Goal: Task Accomplishment & Management: Use online tool/utility

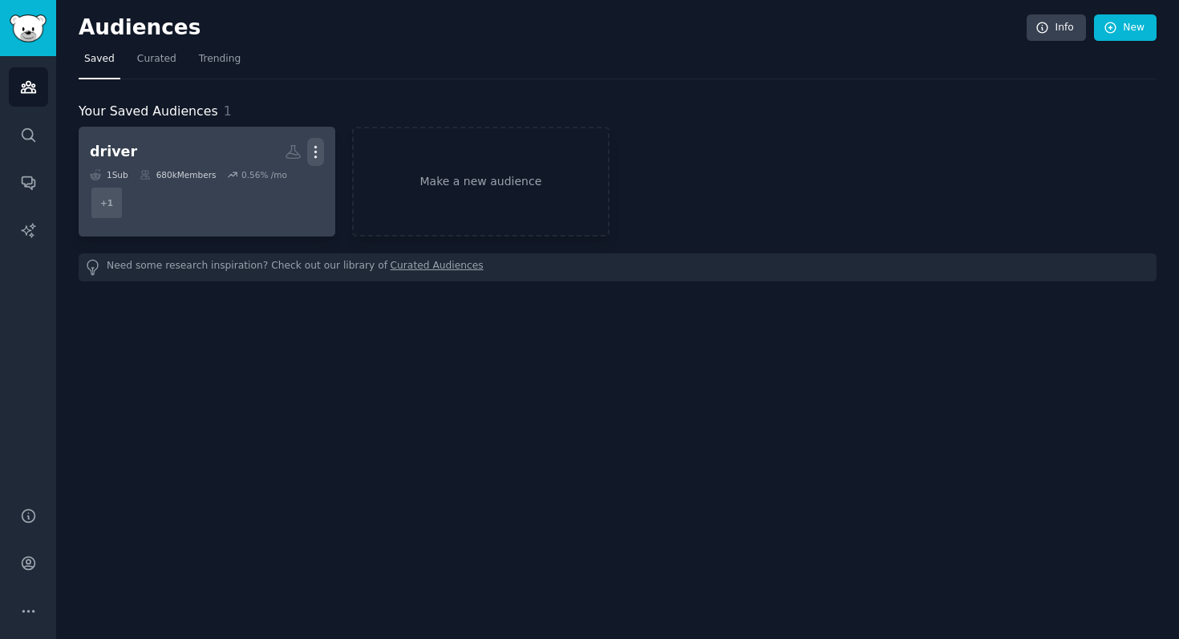
click at [315, 144] on icon "button" at bounding box center [315, 152] width 17 height 17
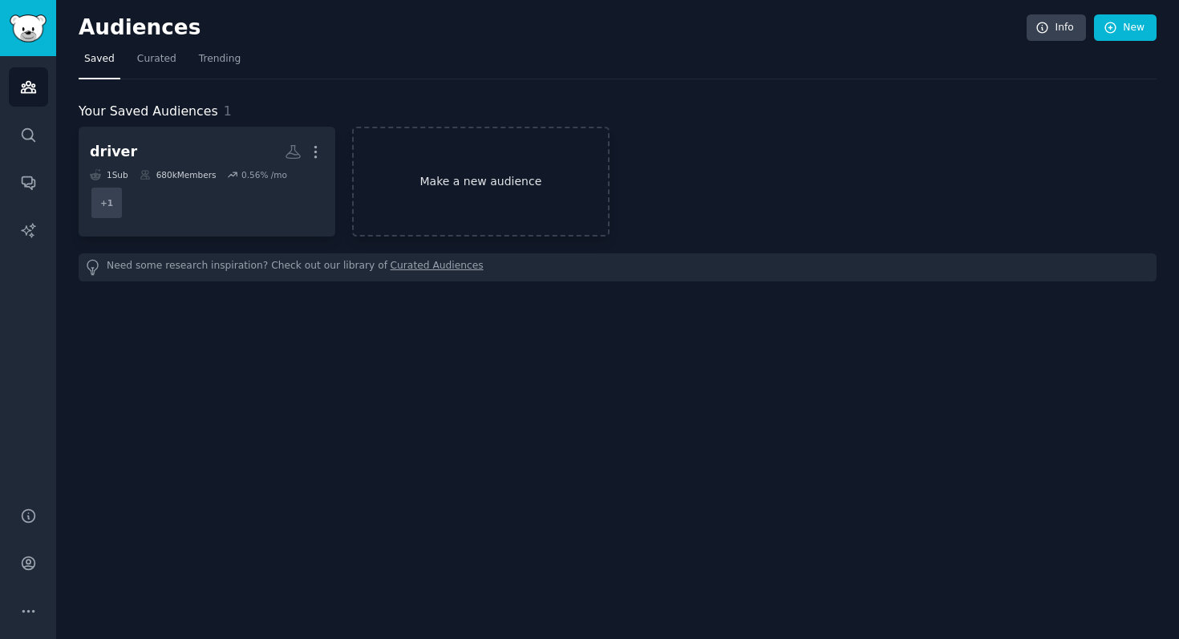
click at [429, 172] on link "Make a new audience" at bounding box center [480, 182] width 257 height 110
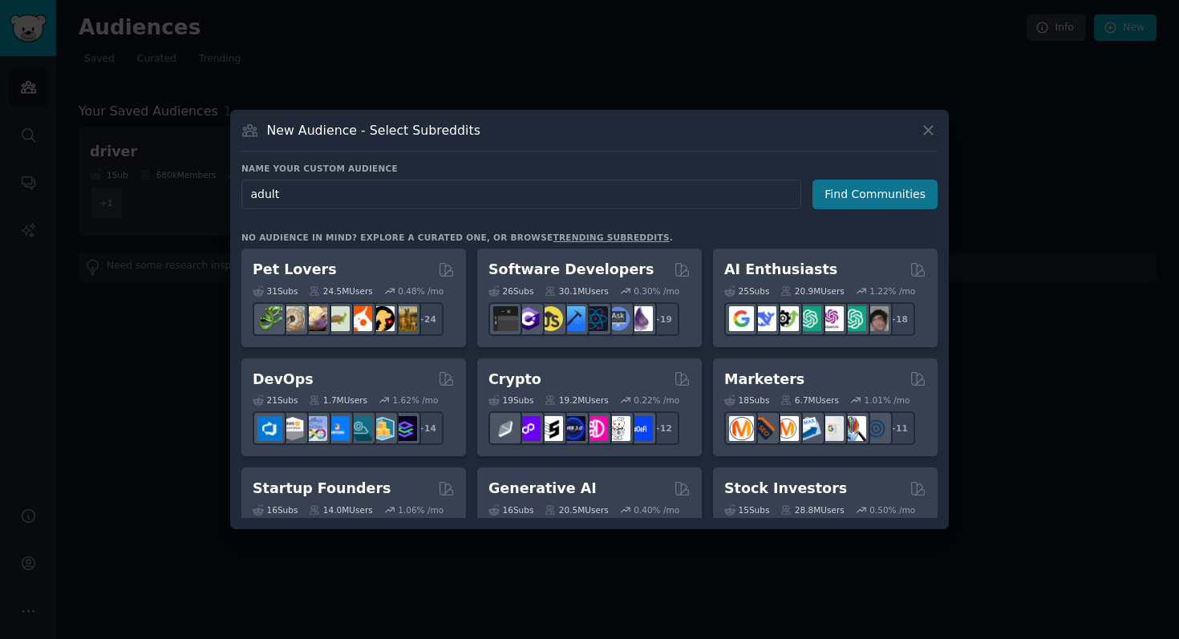
type input "adult"
click at [849, 201] on button "Find Communities" at bounding box center [875, 195] width 125 height 30
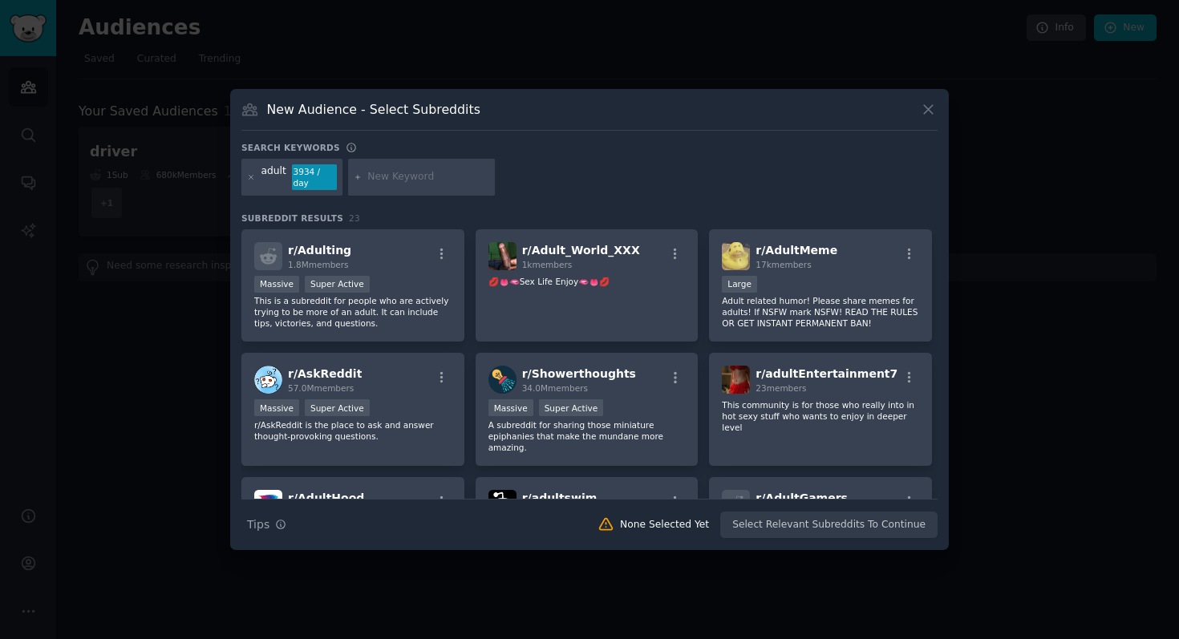
click at [761, 526] on div "Search Tips Tips None Selected Yet Select Relevant Subreddits To Continue" at bounding box center [589, 519] width 696 height 40
click at [405, 181] on input "text" at bounding box center [428, 177] width 122 height 14
type input "porno"
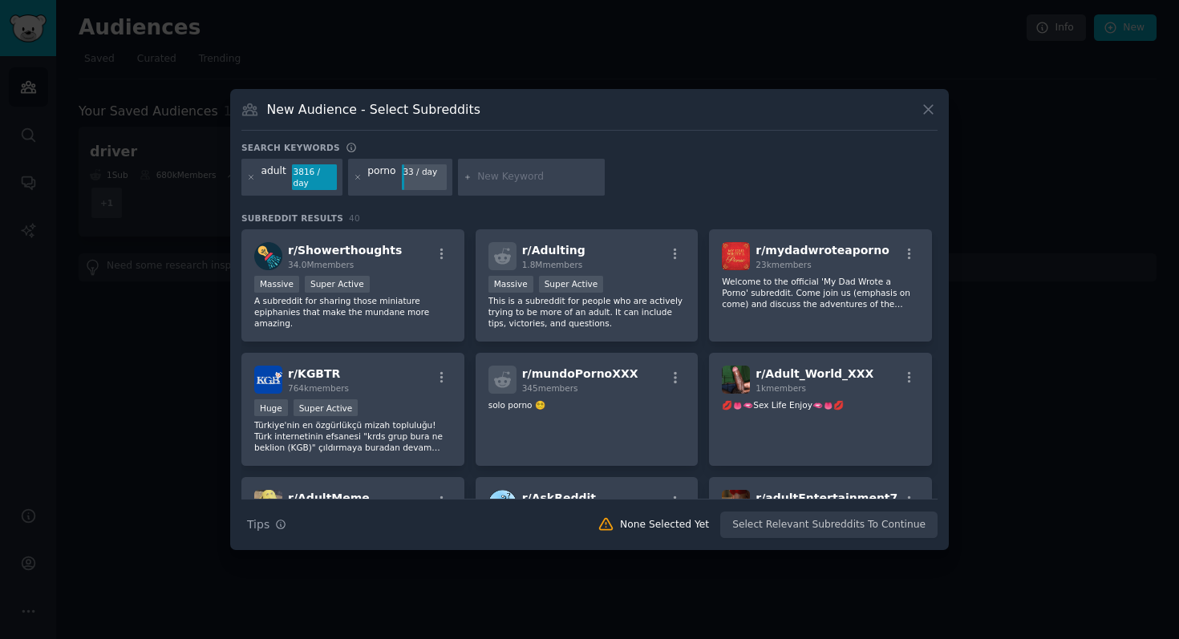
click at [490, 179] on input "text" at bounding box center [538, 177] width 122 height 14
type input "restriction"
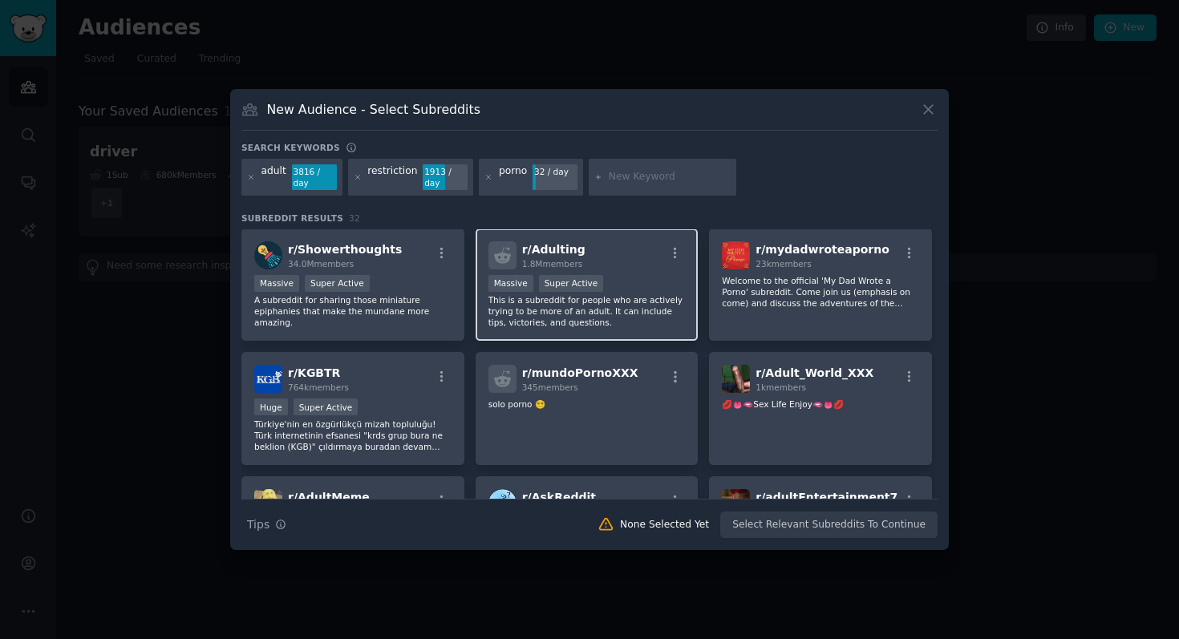
click at [667, 313] on p "This is a subreddit for people who are actively trying to be more of an adult. …" at bounding box center [587, 311] width 197 height 34
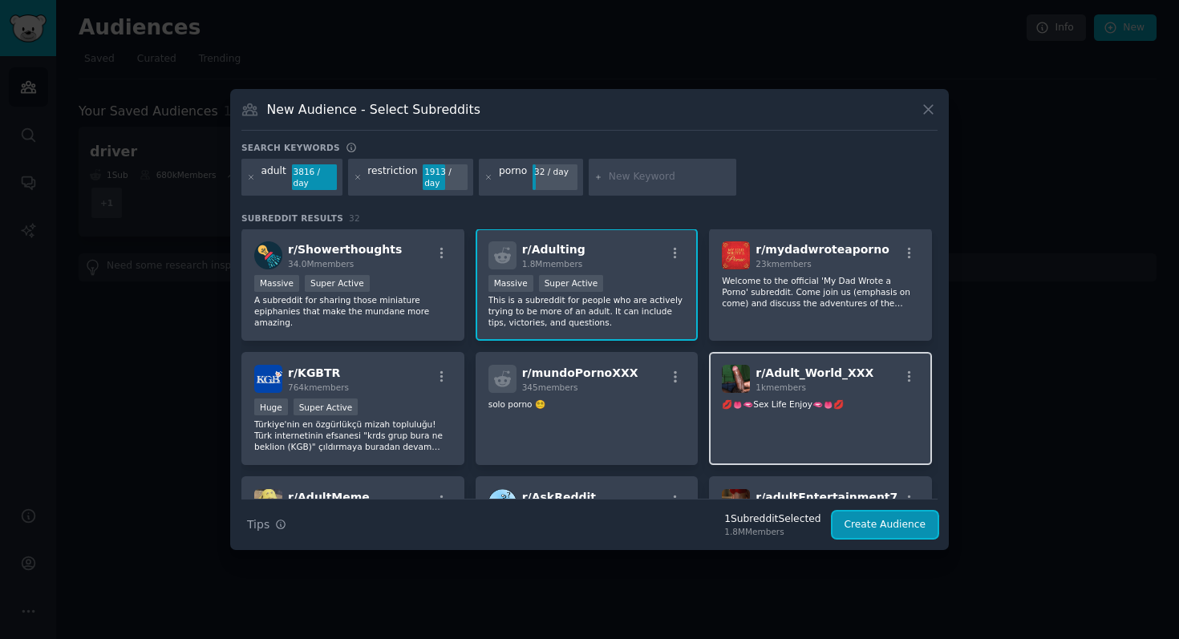
drag, startPoint x: 889, startPoint y: 519, endPoint x: 731, endPoint y: 355, distance: 227.5
click at [731, 357] on div "Search keywords adult 3816 / day restriction 1913 / day porno 32 / day Subreddi…" at bounding box center [589, 340] width 696 height 397
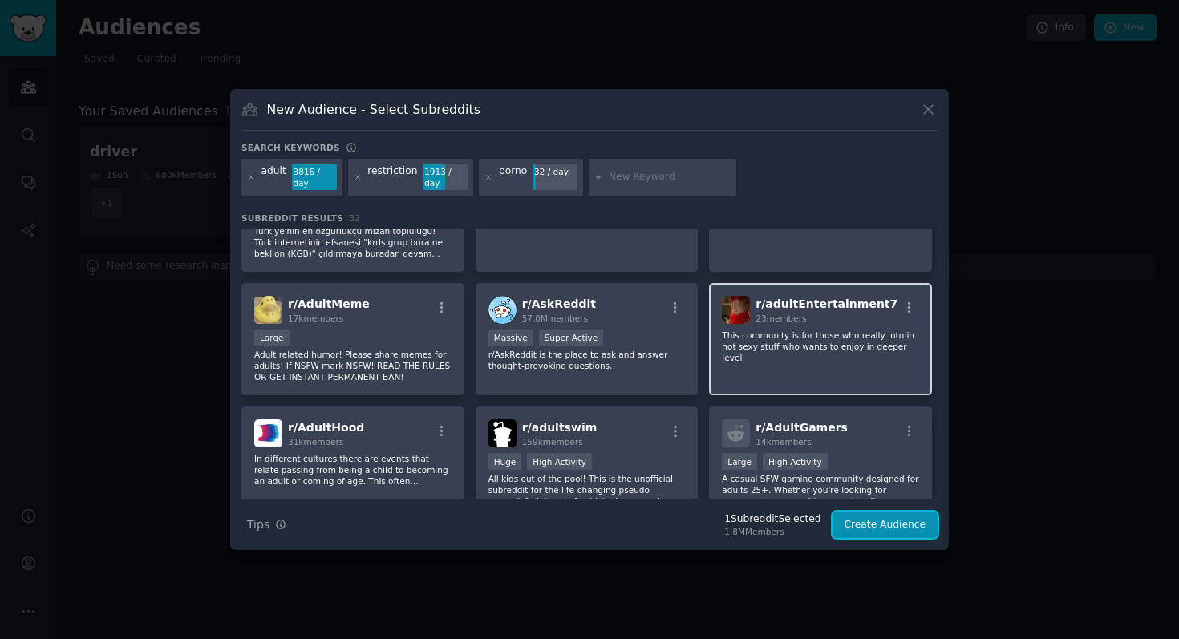
scroll to position [187, 0]
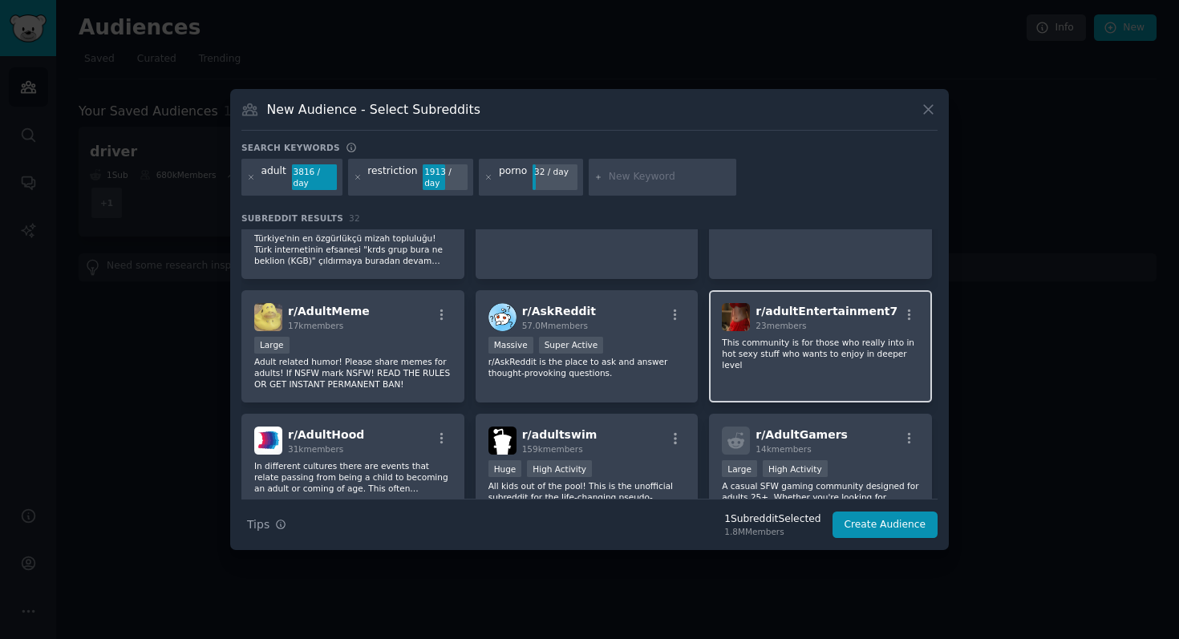
click at [742, 367] on p "This community is for those who really into in hot sexy stuff who wants to enjo…" at bounding box center [820, 354] width 197 height 34
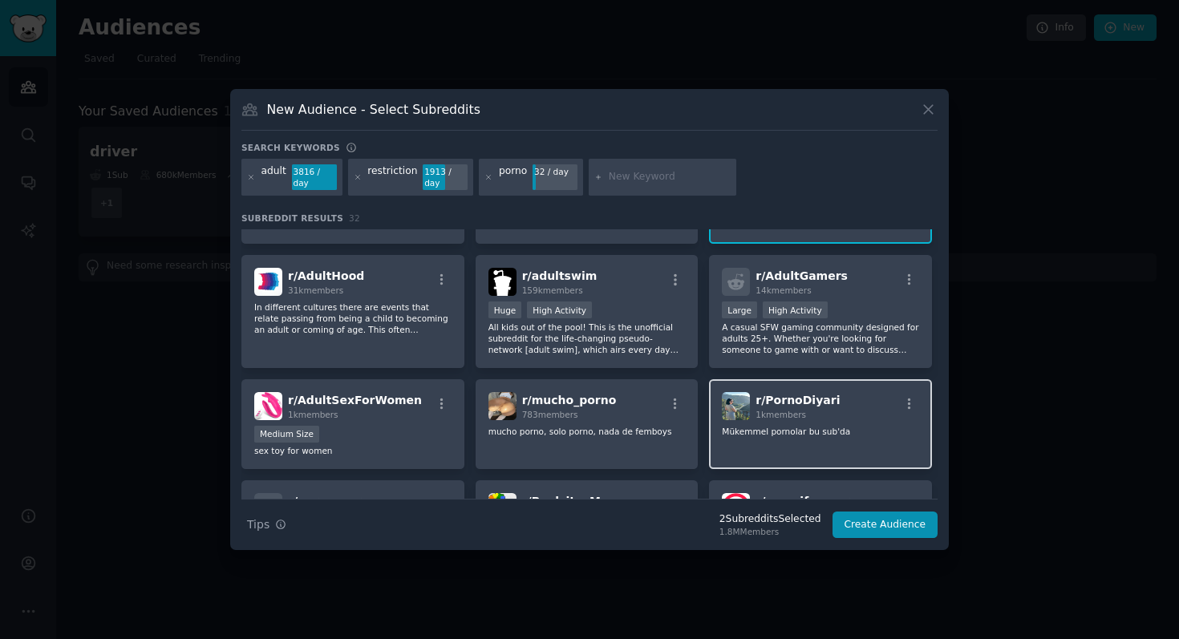
scroll to position [347, 0]
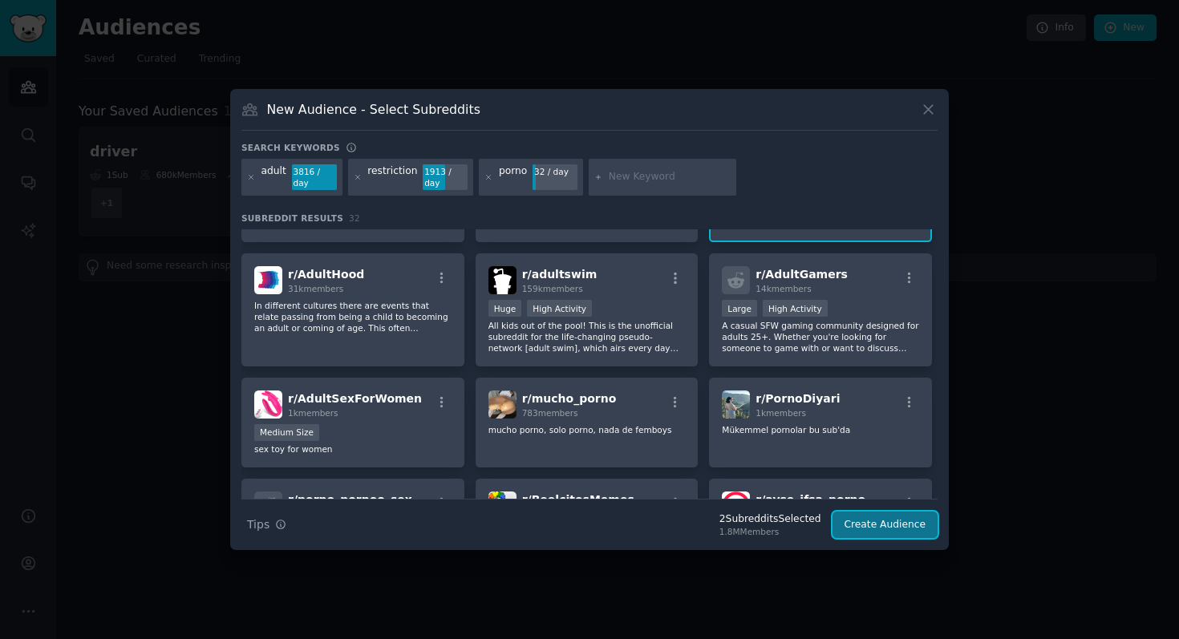
click at [866, 525] on button "Create Audience" at bounding box center [886, 525] width 106 height 27
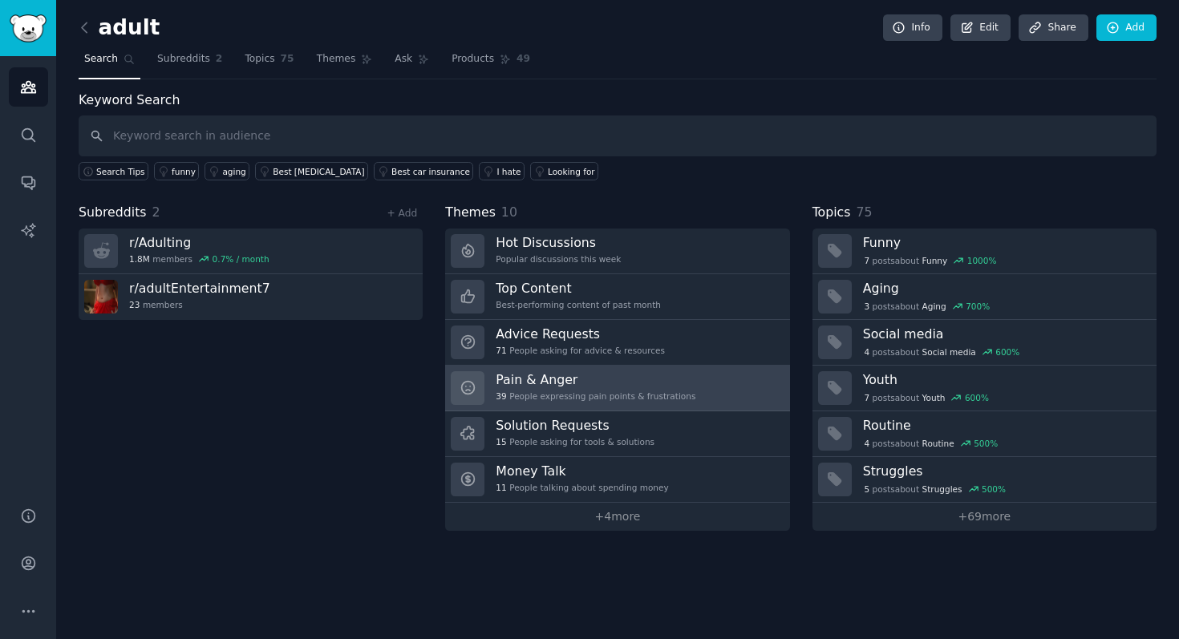
click at [592, 381] on h3 "Pain & Anger" at bounding box center [596, 379] width 200 height 17
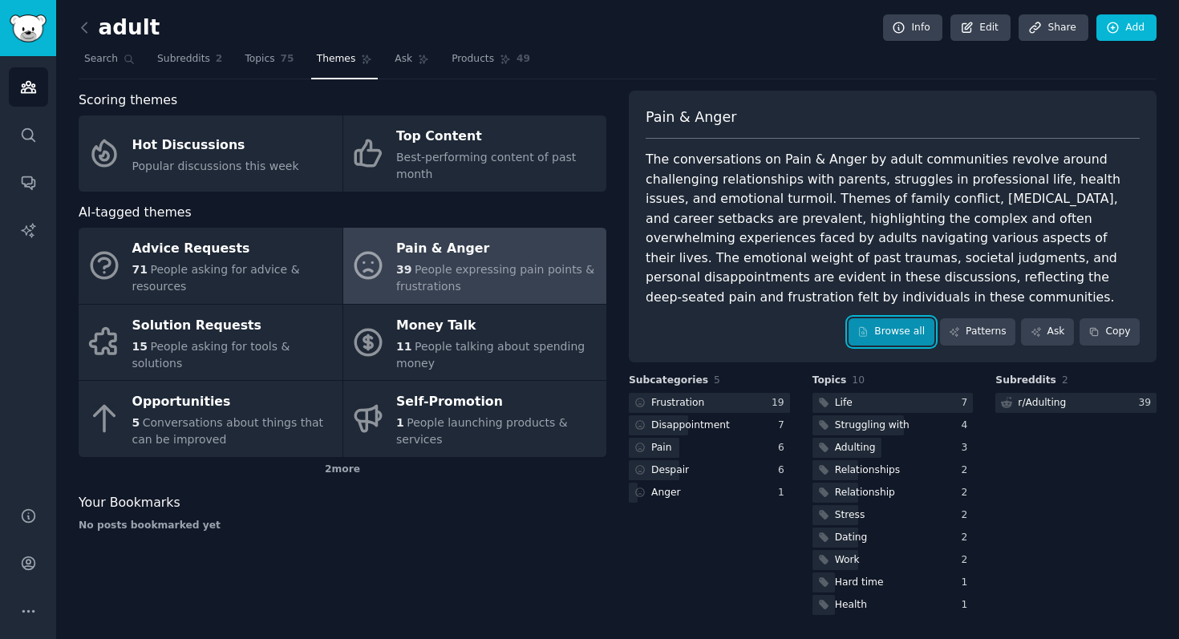
click at [885, 326] on link "Browse all" at bounding box center [892, 331] width 86 height 27
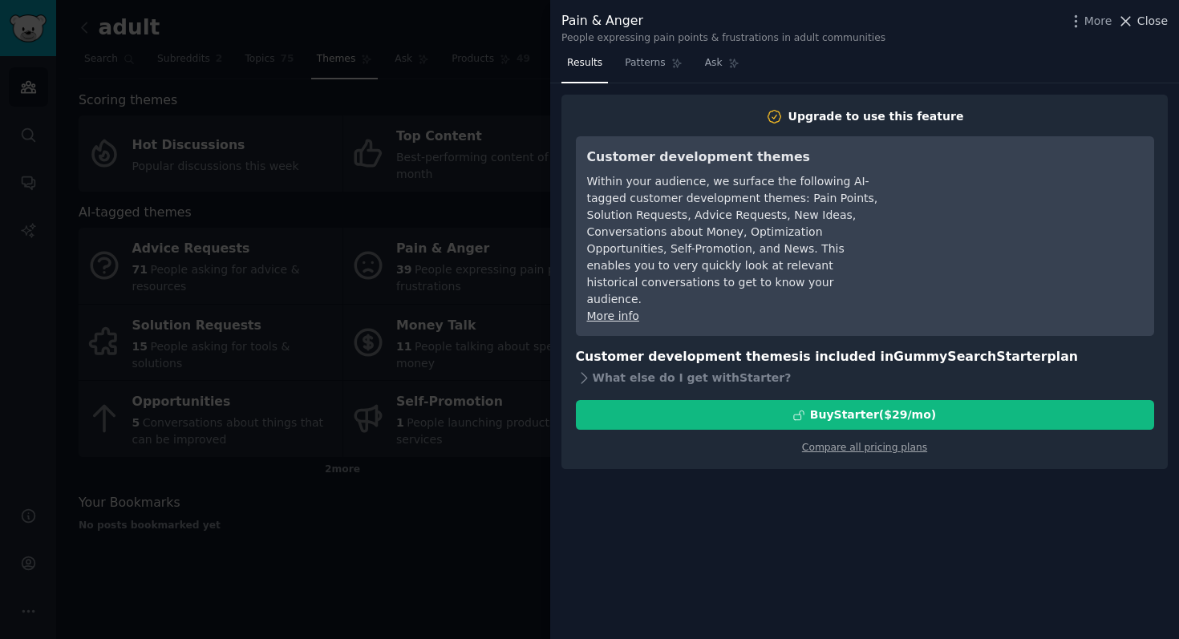
click at [1145, 19] on span "Close" at bounding box center [1152, 21] width 30 height 17
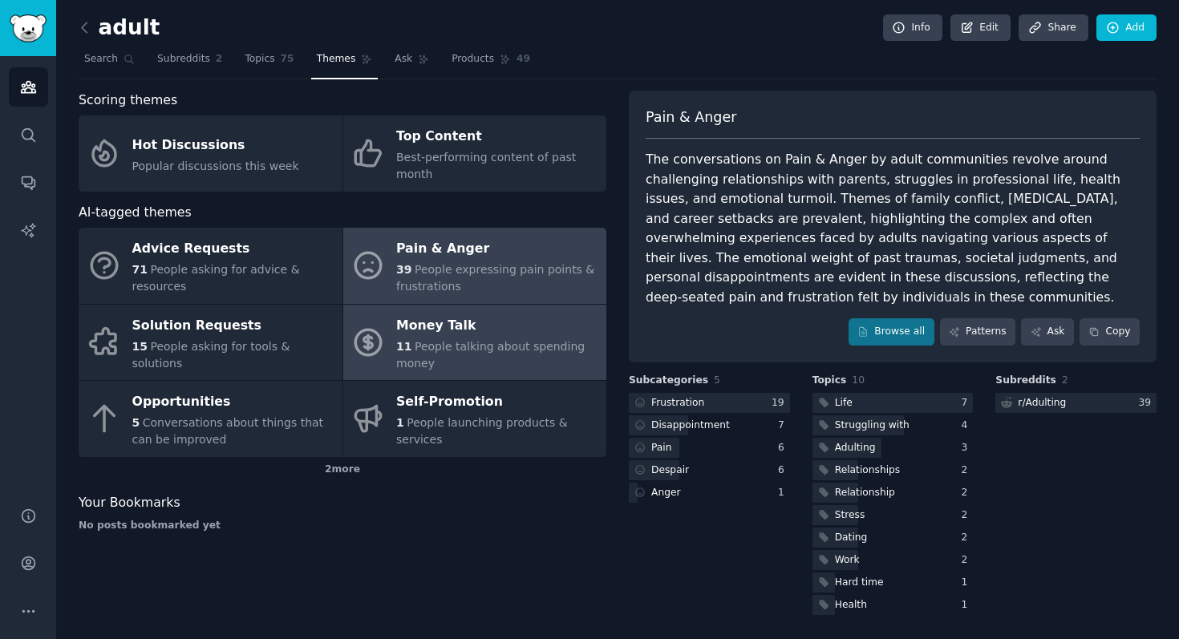
click at [472, 340] on span "People talking about spending money" at bounding box center [490, 355] width 189 height 30
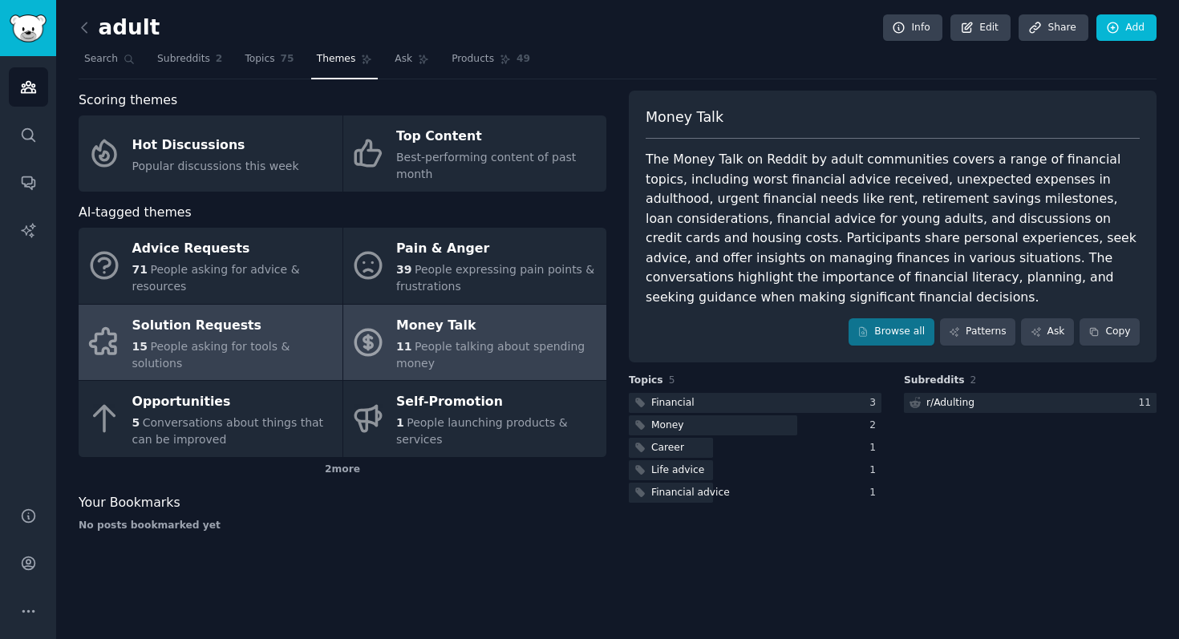
click at [266, 337] on div "Solution Requests" at bounding box center [233, 326] width 202 height 26
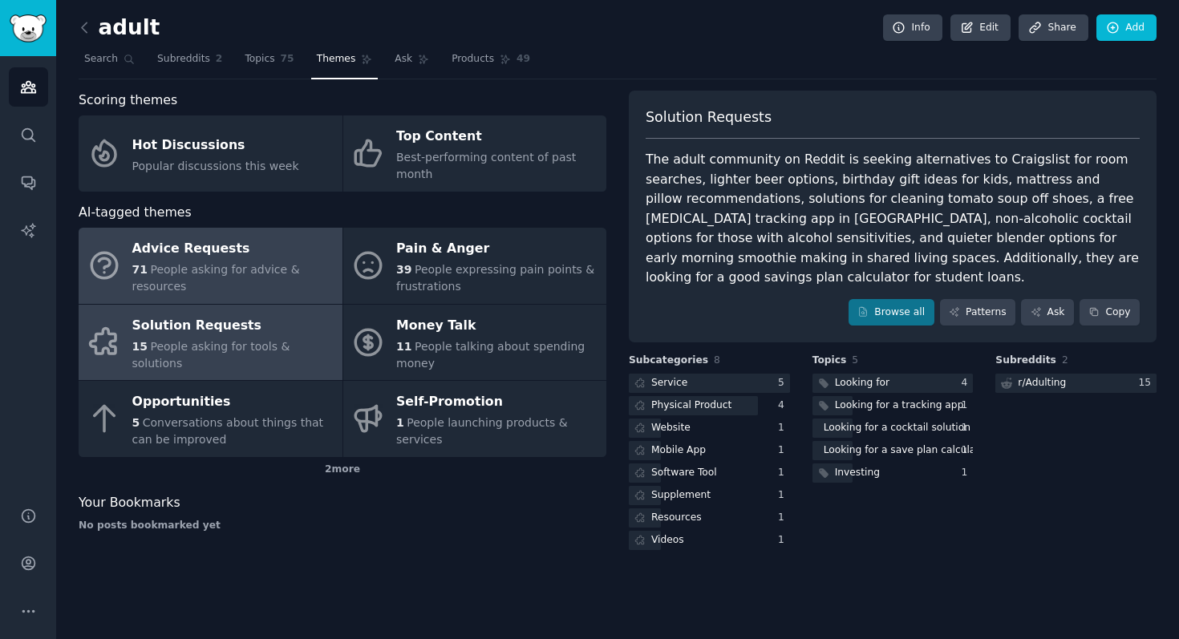
click at [292, 263] on div "71 People asking for advice & resources" at bounding box center [233, 278] width 202 height 34
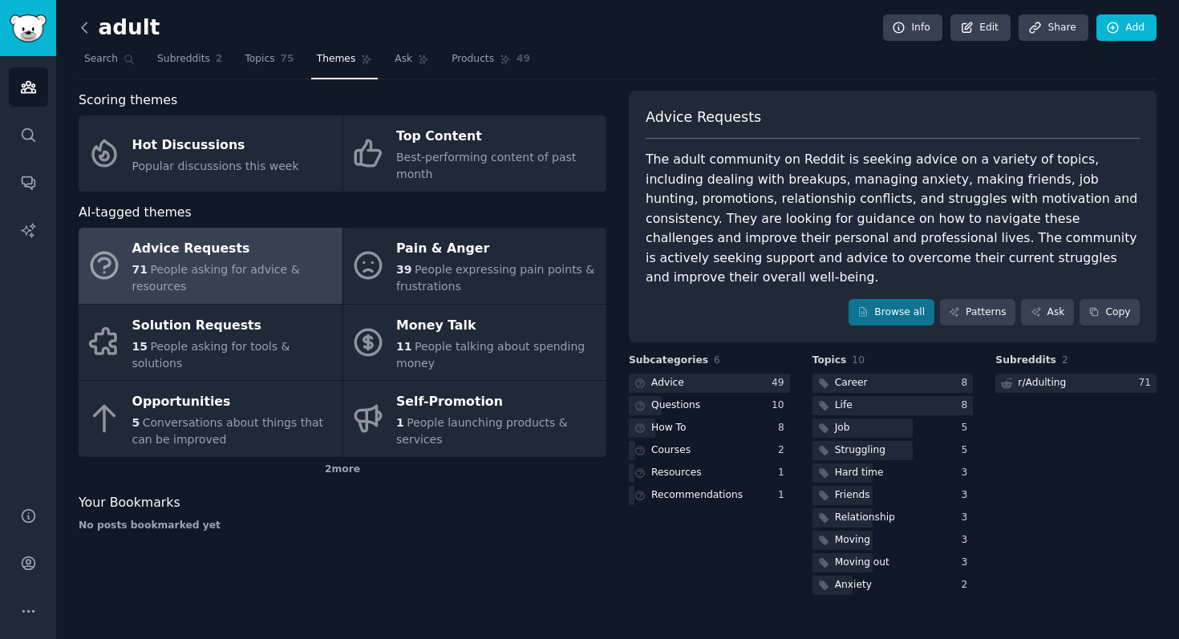
click at [84, 26] on icon at bounding box center [84, 27] width 17 height 17
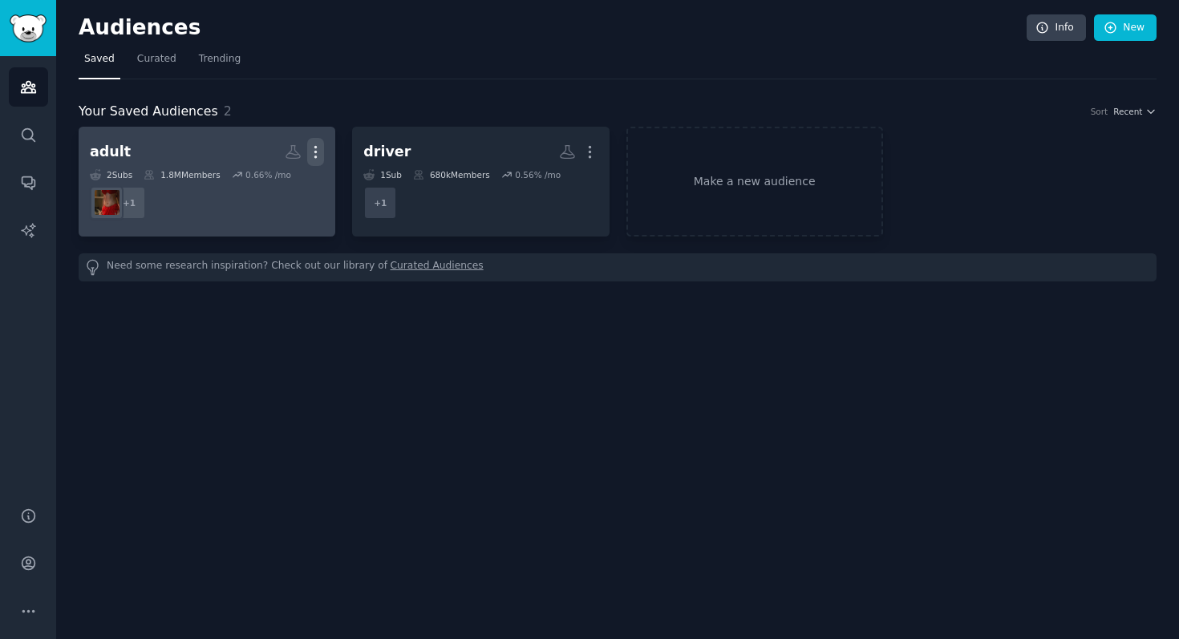
click at [313, 156] on icon "button" at bounding box center [315, 152] width 17 height 17
click at [250, 223] on dd "+ 1" at bounding box center [207, 202] width 234 height 45
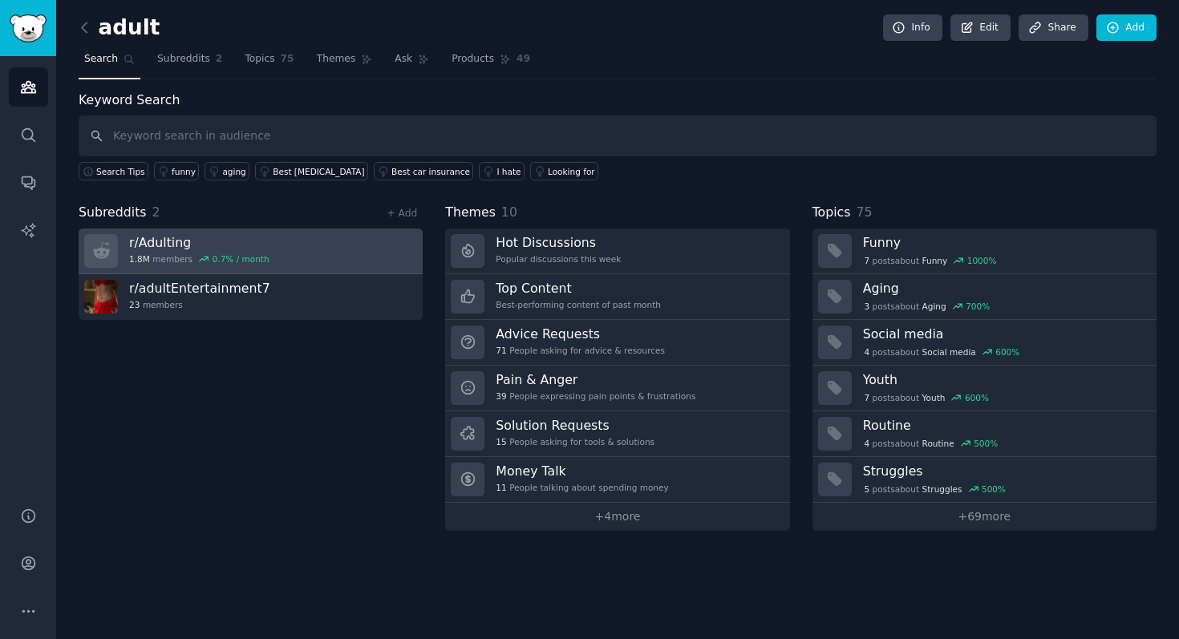
click at [176, 240] on h3 "r/ Adulting" at bounding box center [199, 242] width 140 height 17
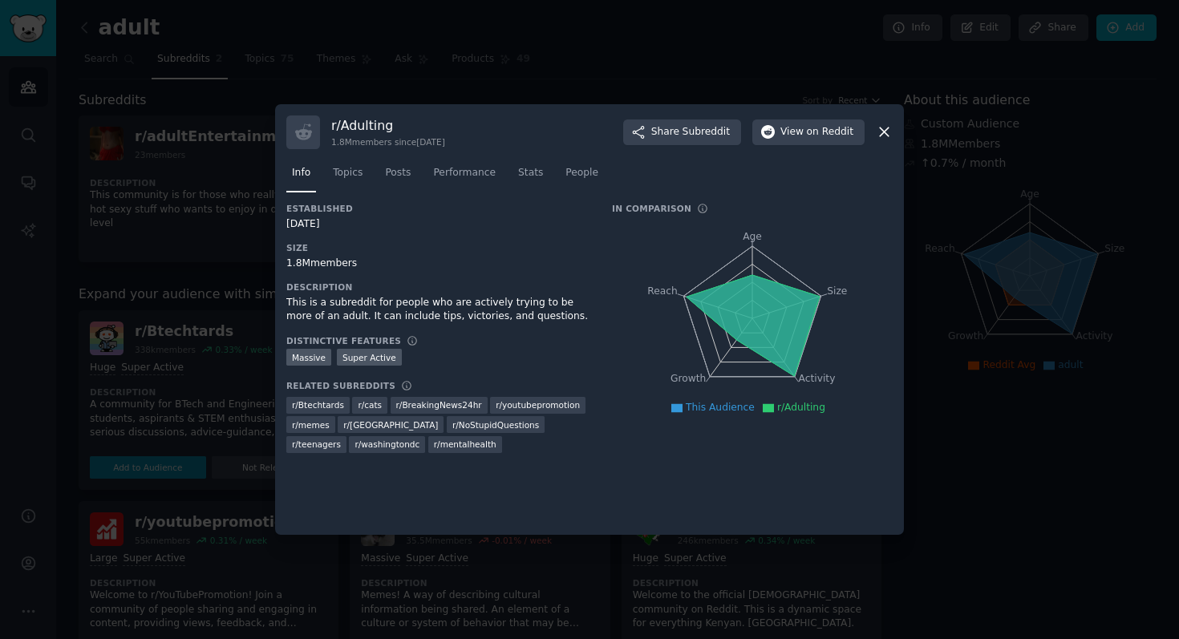
click at [884, 132] on icon at bounding box center [884, 132] width 9 height 9
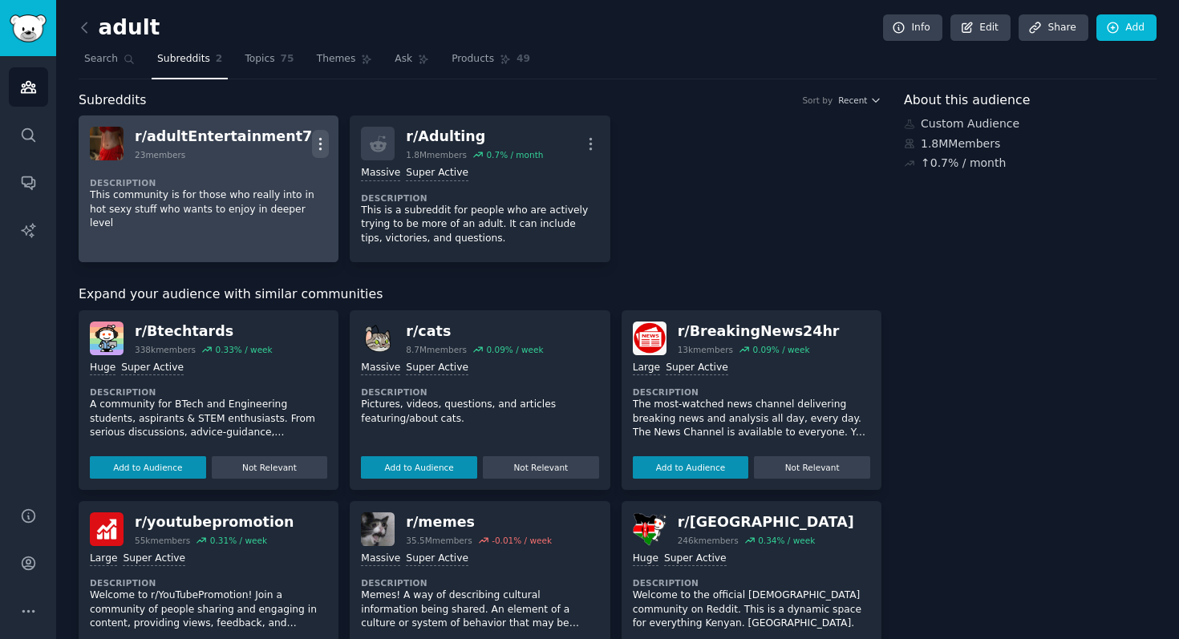
click at [320, 139] on icon "button" at bounding box center [321, 143] width 2 height 11
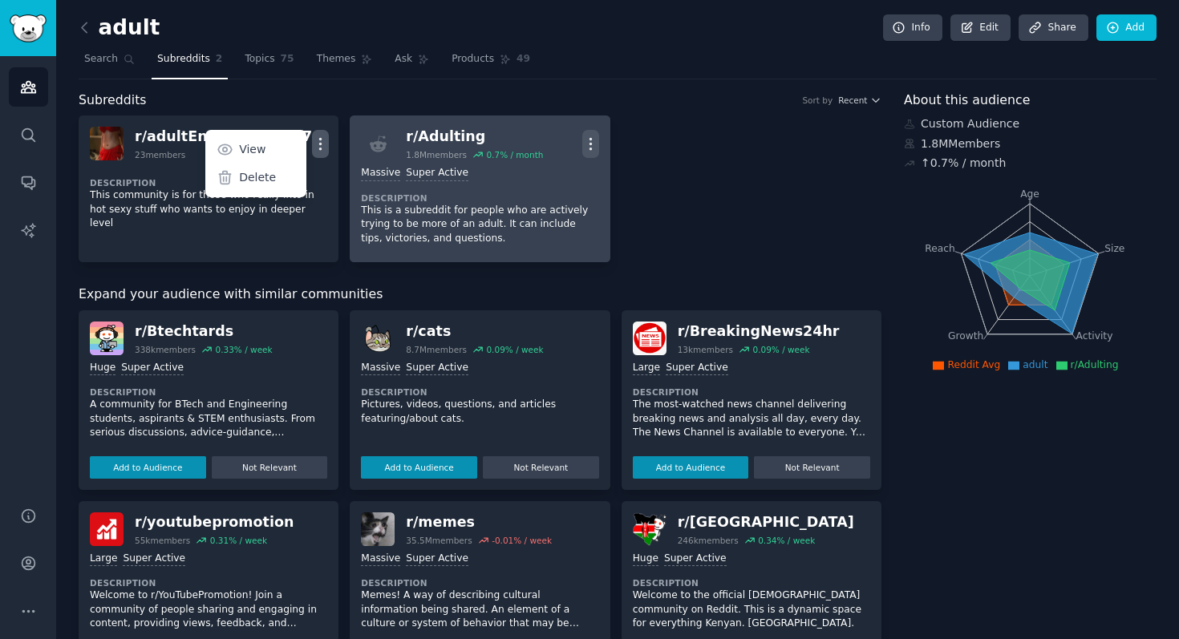
click at [594, 138] on icon "button" at bounding box center [590, 144] width 17 height 17
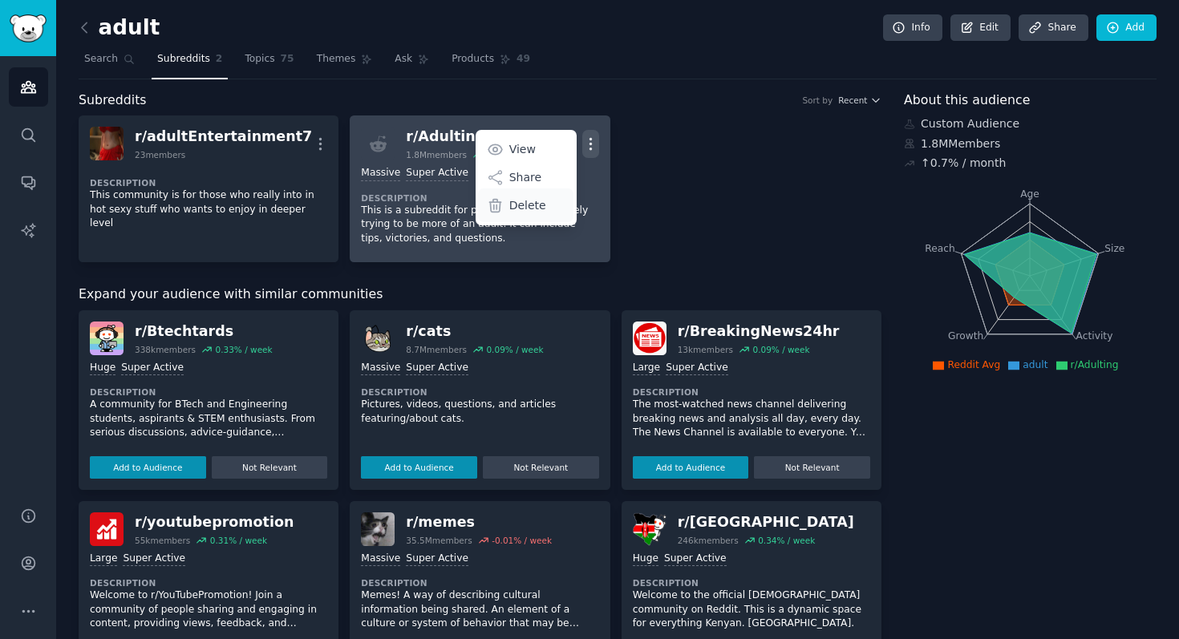
click at [550, 201] on div "Delete" at bounding box center [525, 206] width 95 height 34
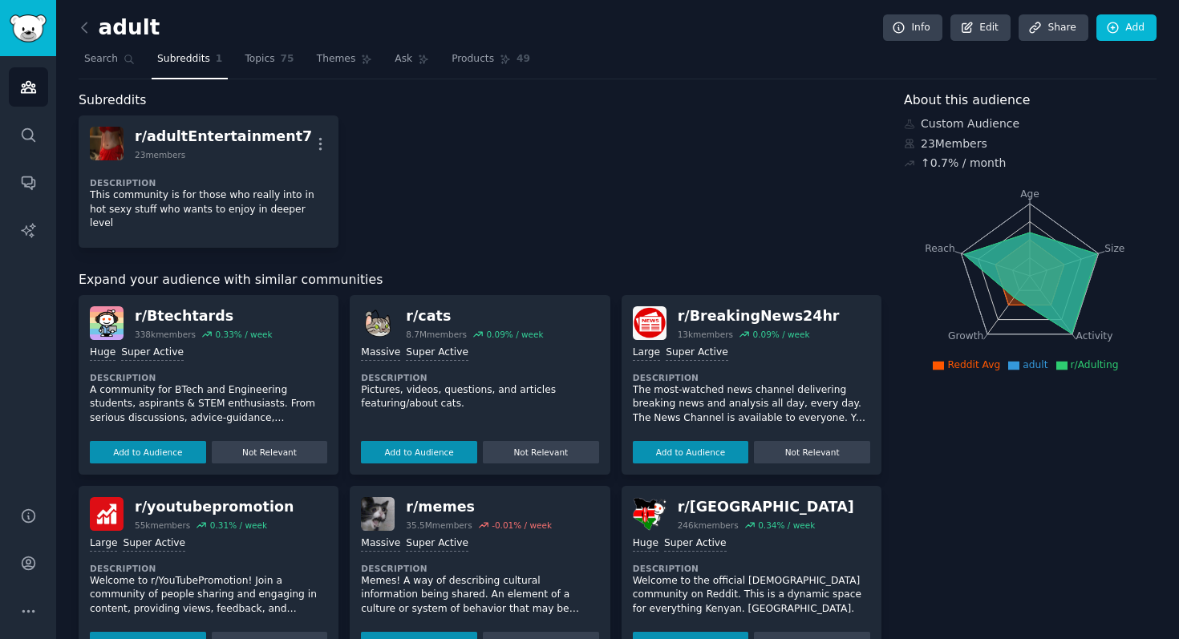
click at [474, 194] on div "r/ adultEntertainment7 23 members More Description This community is for those …" at bounding box center [480, 182] width 803 height 132
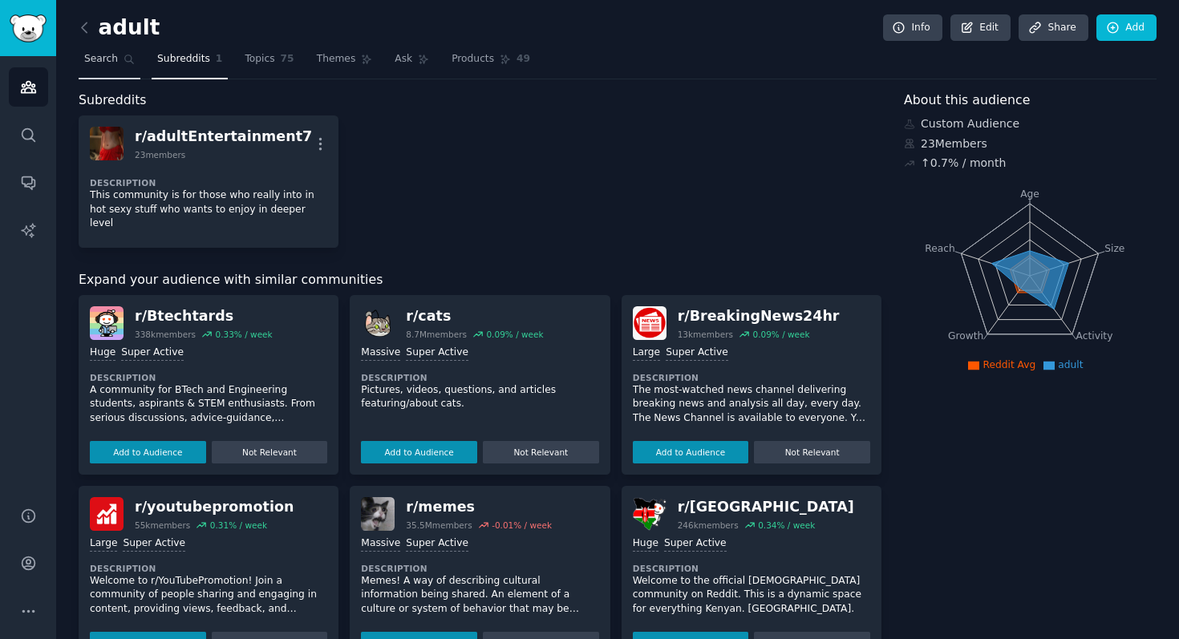
click at [98, 53] on span "Search" at bounding box center [101, 59] width 34 height 14
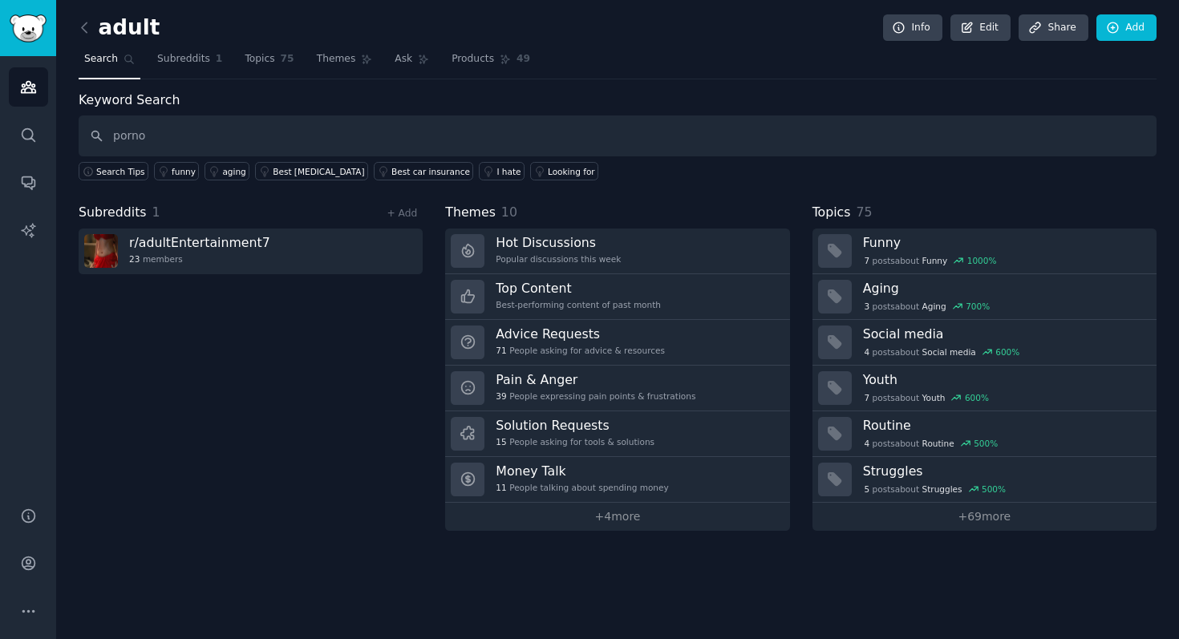
type input "porno"
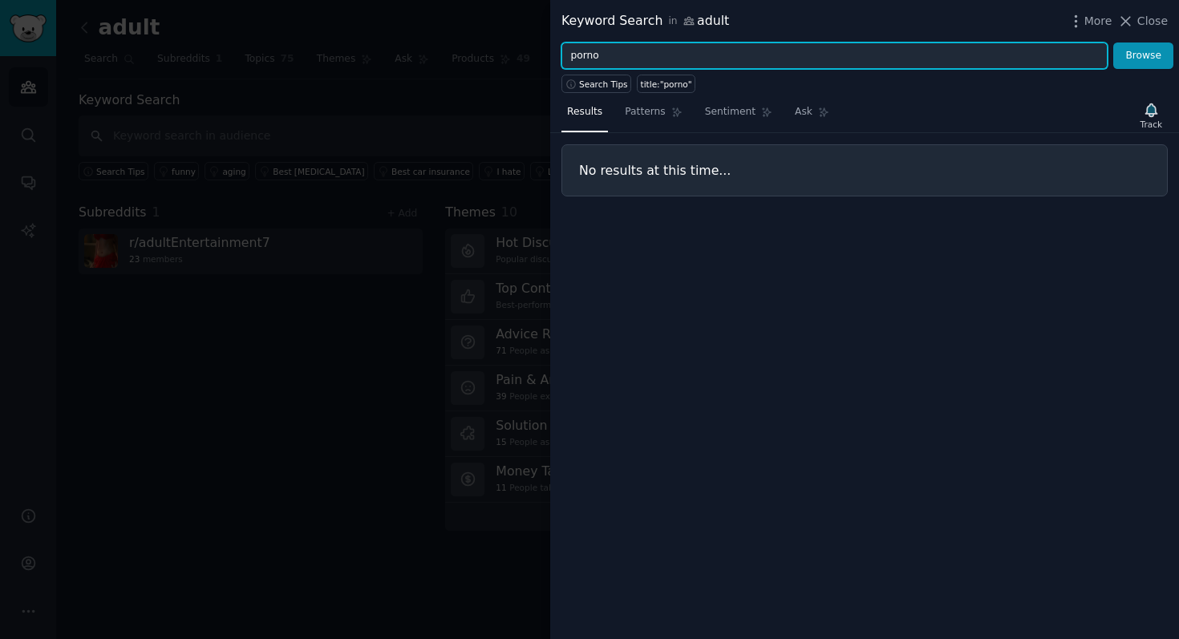
click at [660, 64] on input "porno" at bounding box center [835, 56] width 546 height 27
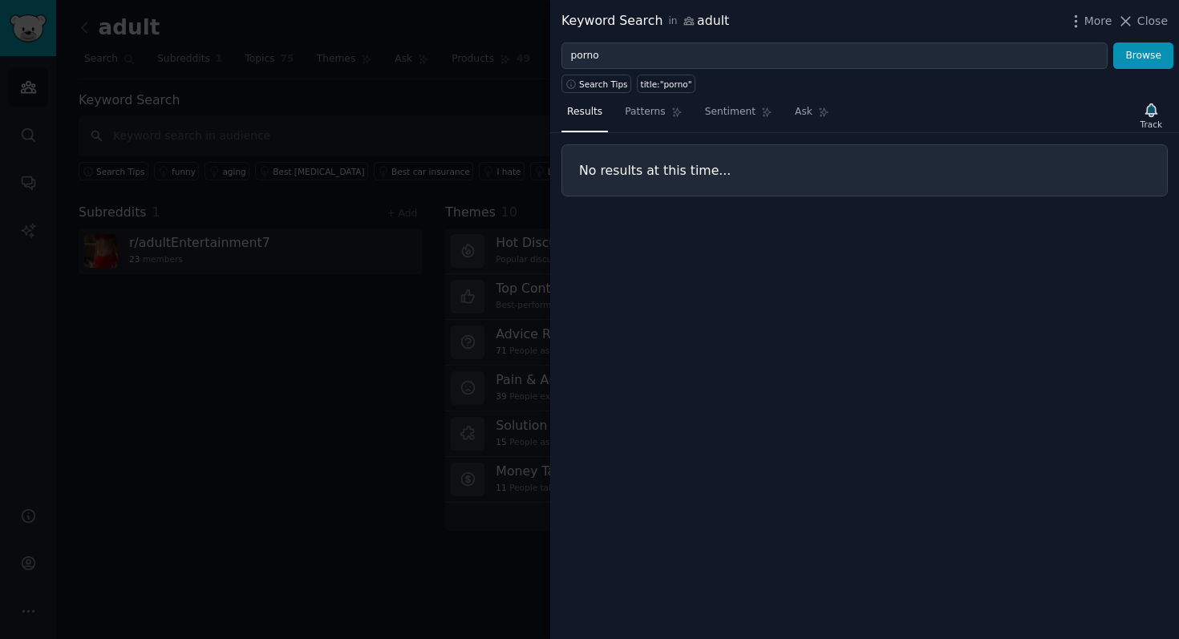
click at [429, 136] on div at bounding box center [589, 319] width 1179 height 639
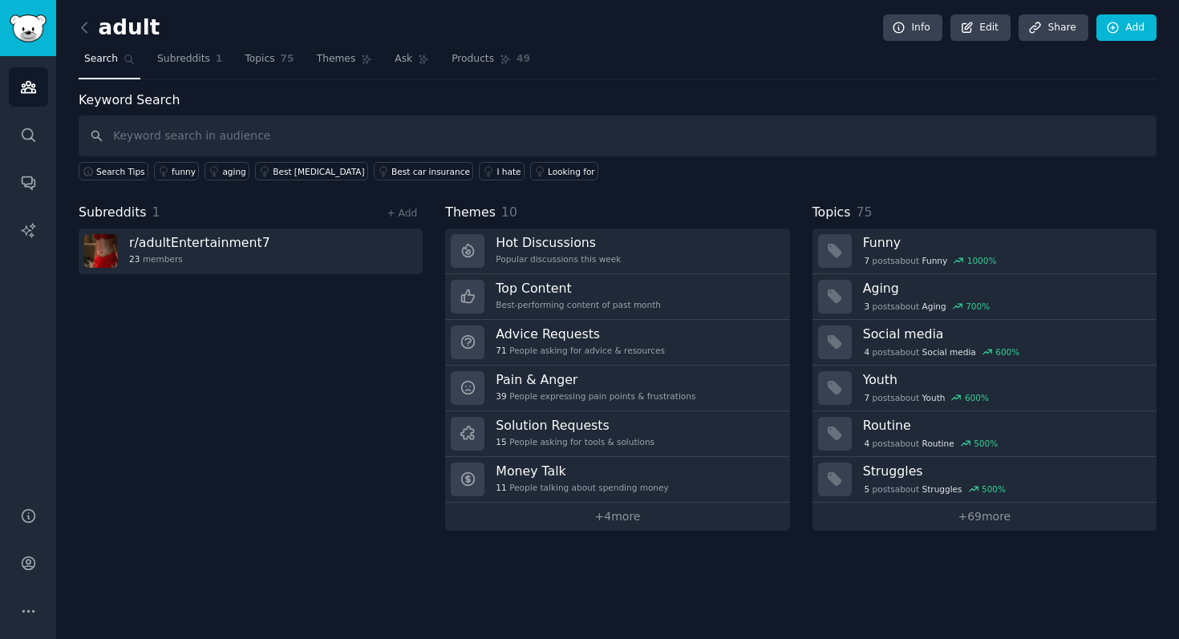
click at [75, 32] on div "adult Info Edit Share Add Search Subreddits 1 Topics 75 Themes Ask Products 49 …" at bounding box center [617, 319] width 1123 height 639
click at [82, 29] on icon at bounding box center [84, 27] width 17 height 17
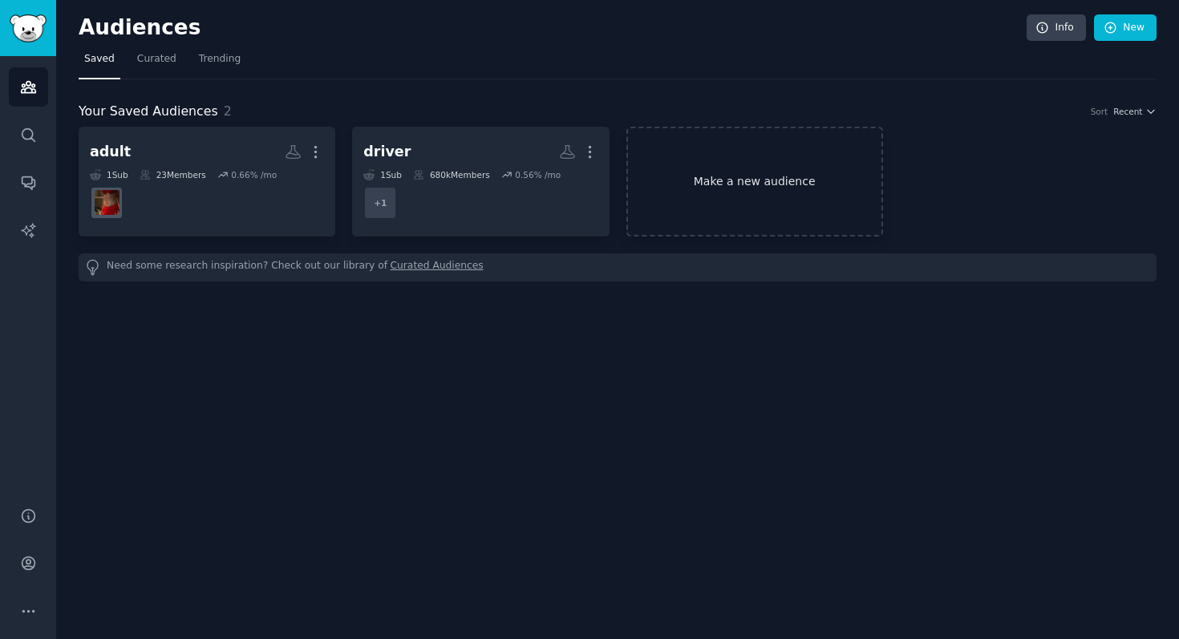
click at [681, 172] on link "Make a new audience" at bounding box center [754, 182] width 257 height 110
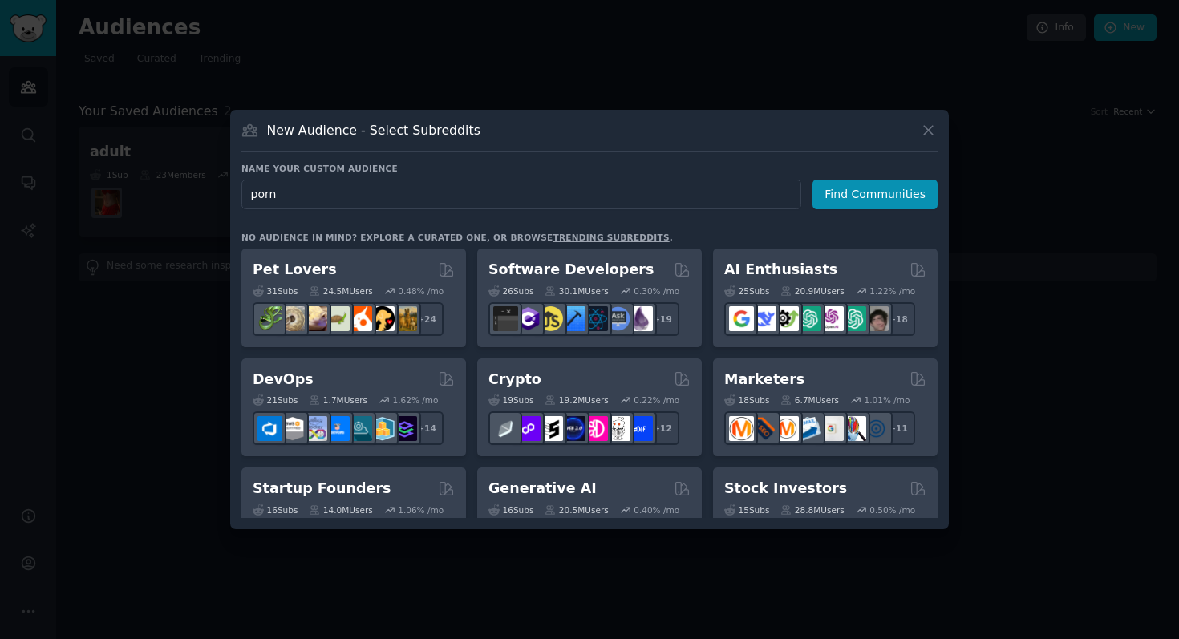
type input "porno"
click button "Find Communities" at bounding box center [875, 195] width 125 height 30
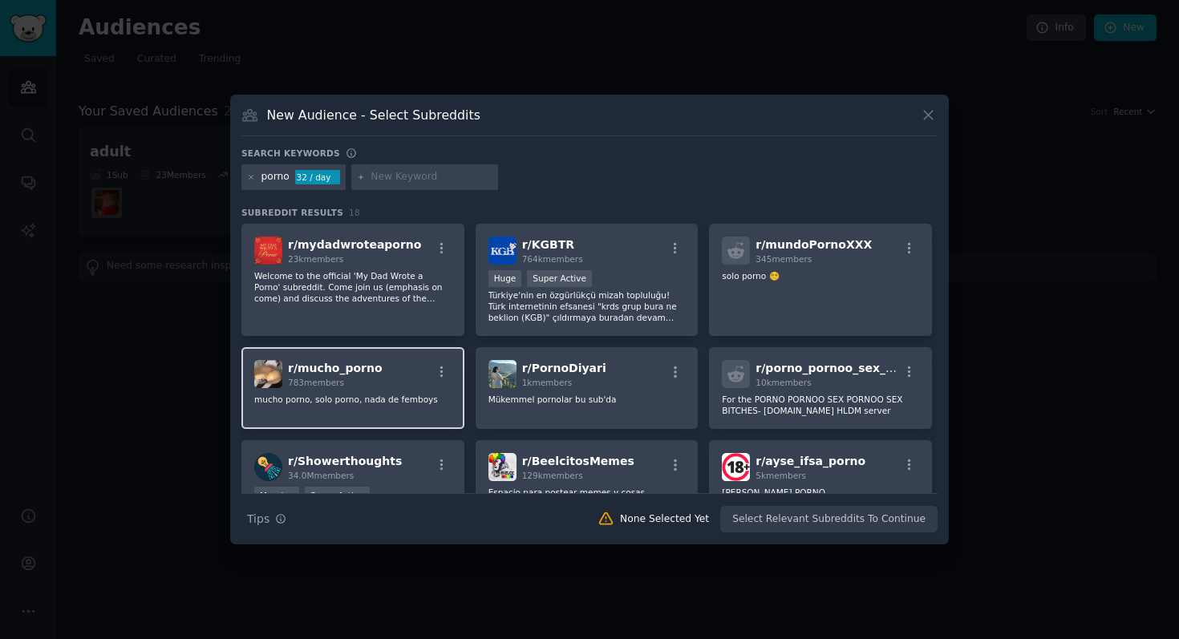
click at [419, 364] on div "r/ mucho_porno 783 members" at bounding box center [352, 374] width 197 height 28
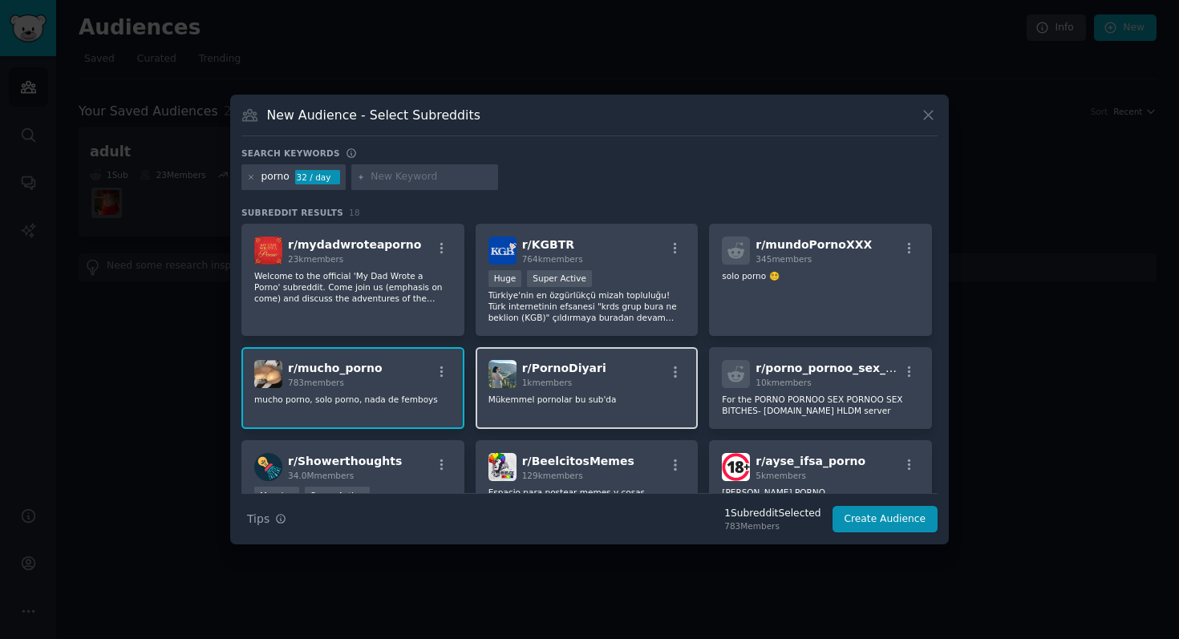
click at [614, 372] on div "r/ PornoDiyari 1k members" at bounding box center [587, 374] width 197 height 28
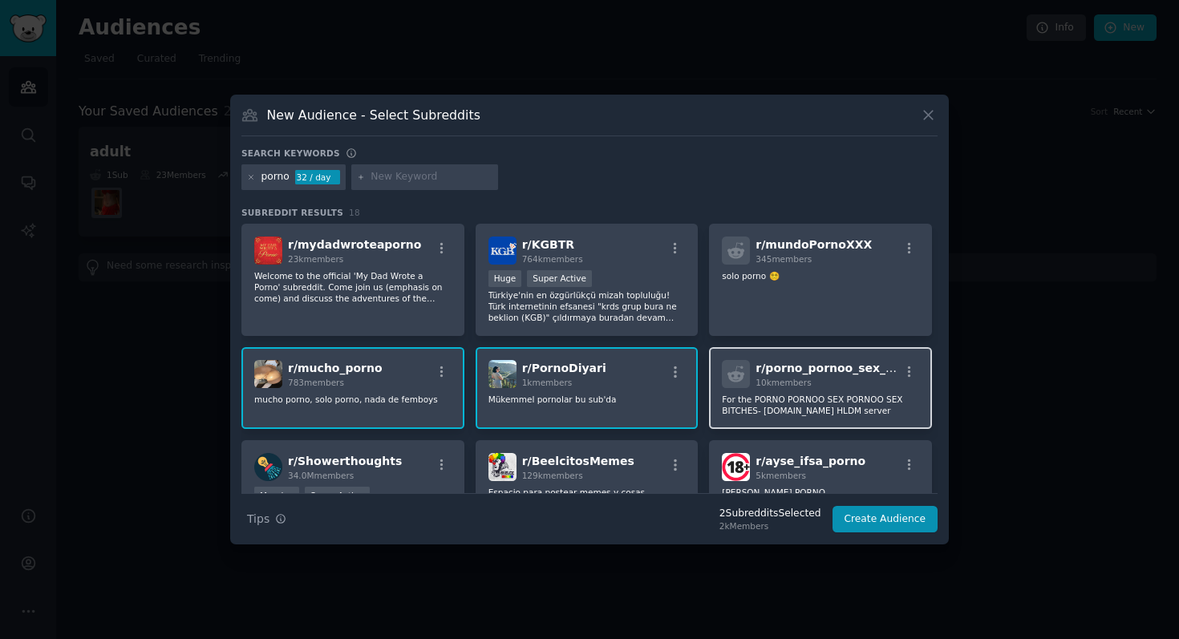
click at [825, 359] on div "r/ porno_pornoo_sex_porn 10k members For the PORNO PORNOO SEX PORNOO SEX BITCHE…" at bounding box center [820, 388] width 223 height 82
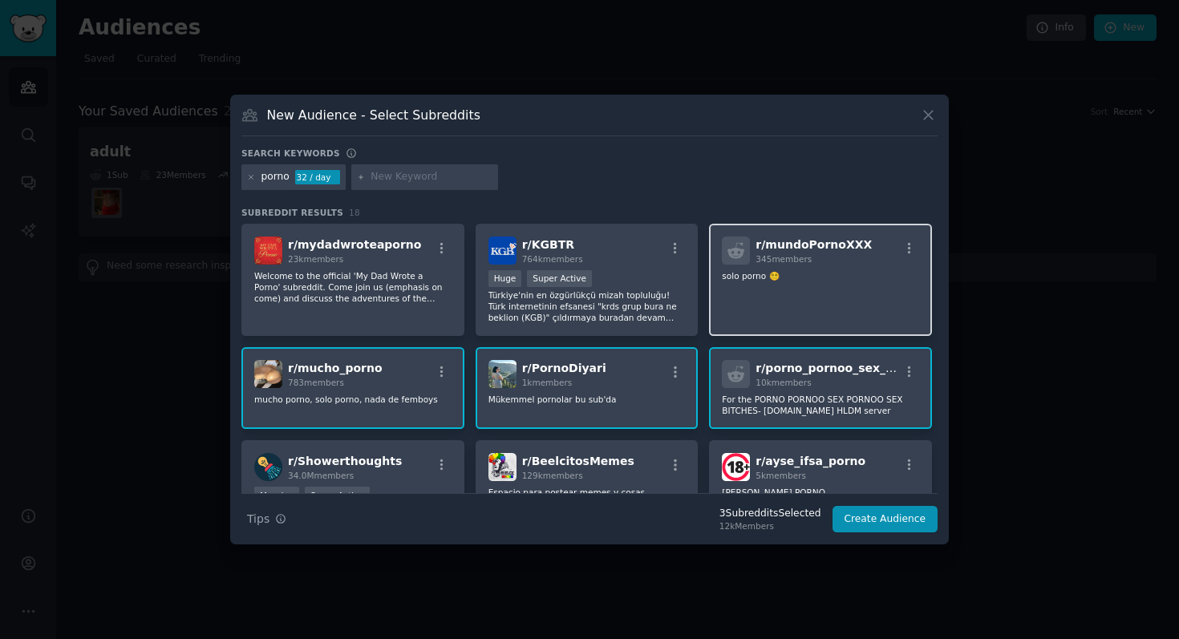
click at [809, 302] on div "r/ mundoPornoXXX 345 members solo porno 😵‍💫" at bounding box center [820, 280] width 223 height 113
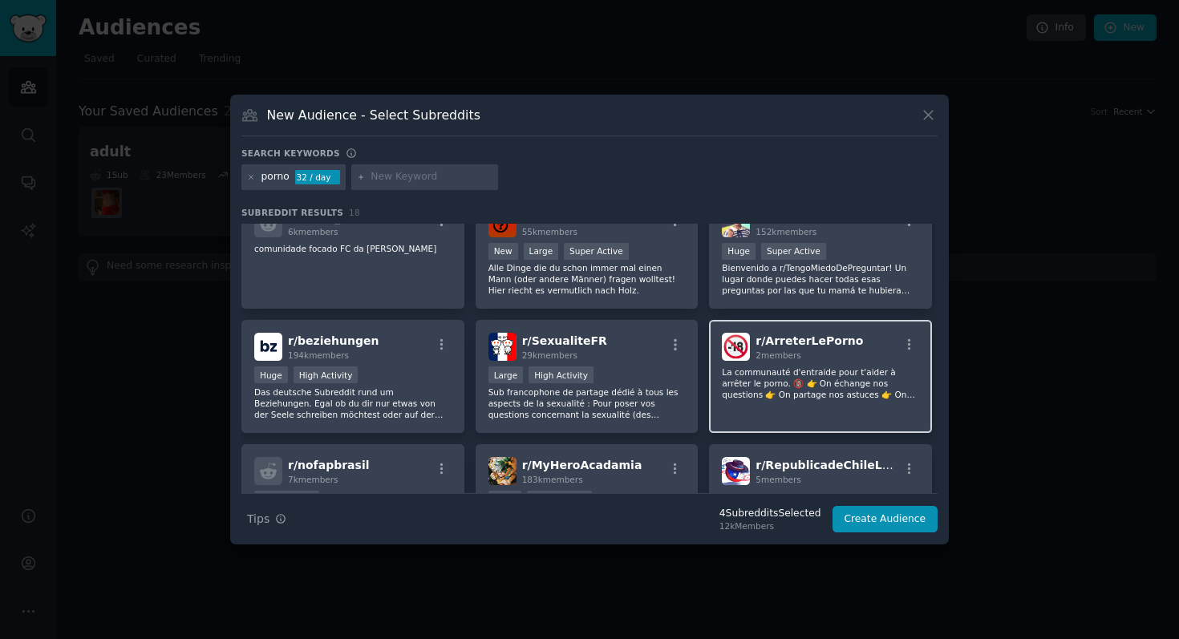
scroll to position [375, 0]
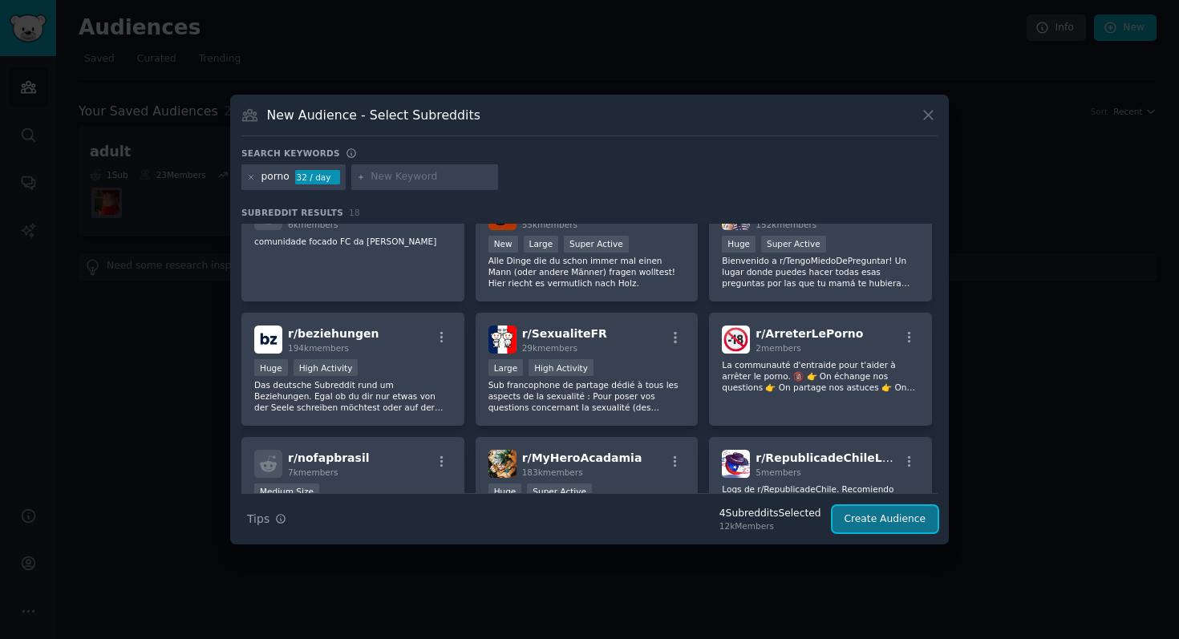
click at [861, 516] on button "Create Audience" at bounding box center [886, 519] width 106 height 27
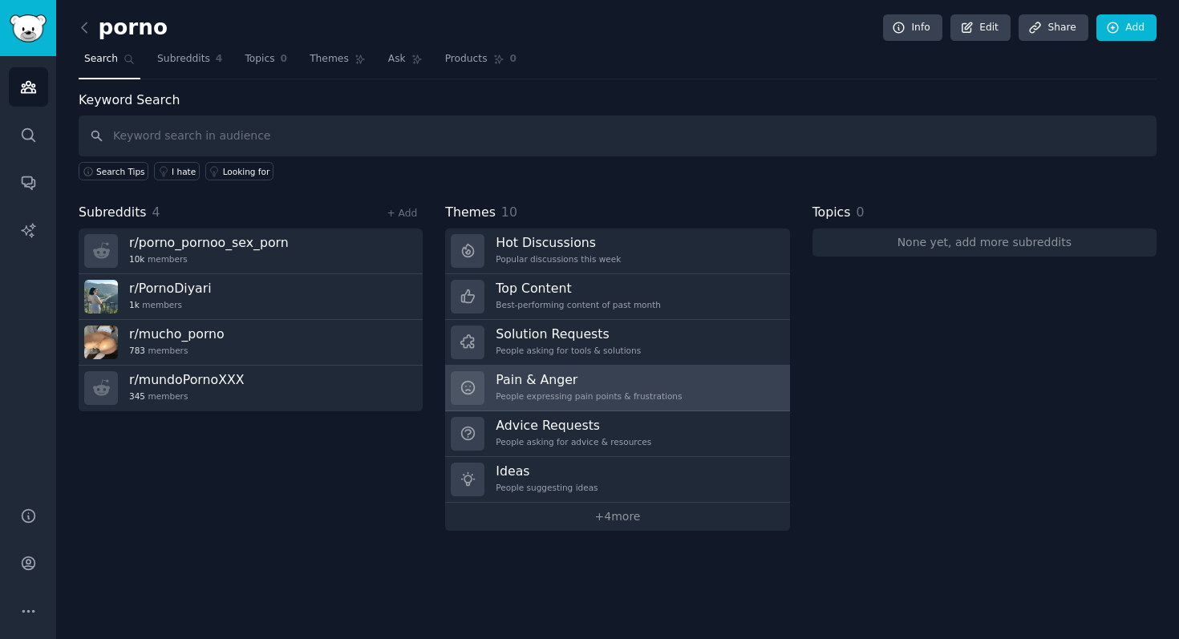
click at [591, 379] on h3 "Pain & Anger" at bounding box center [589, 379] width 186 height 17
